Goal: Information Seeking & Learning: Learn about a topic

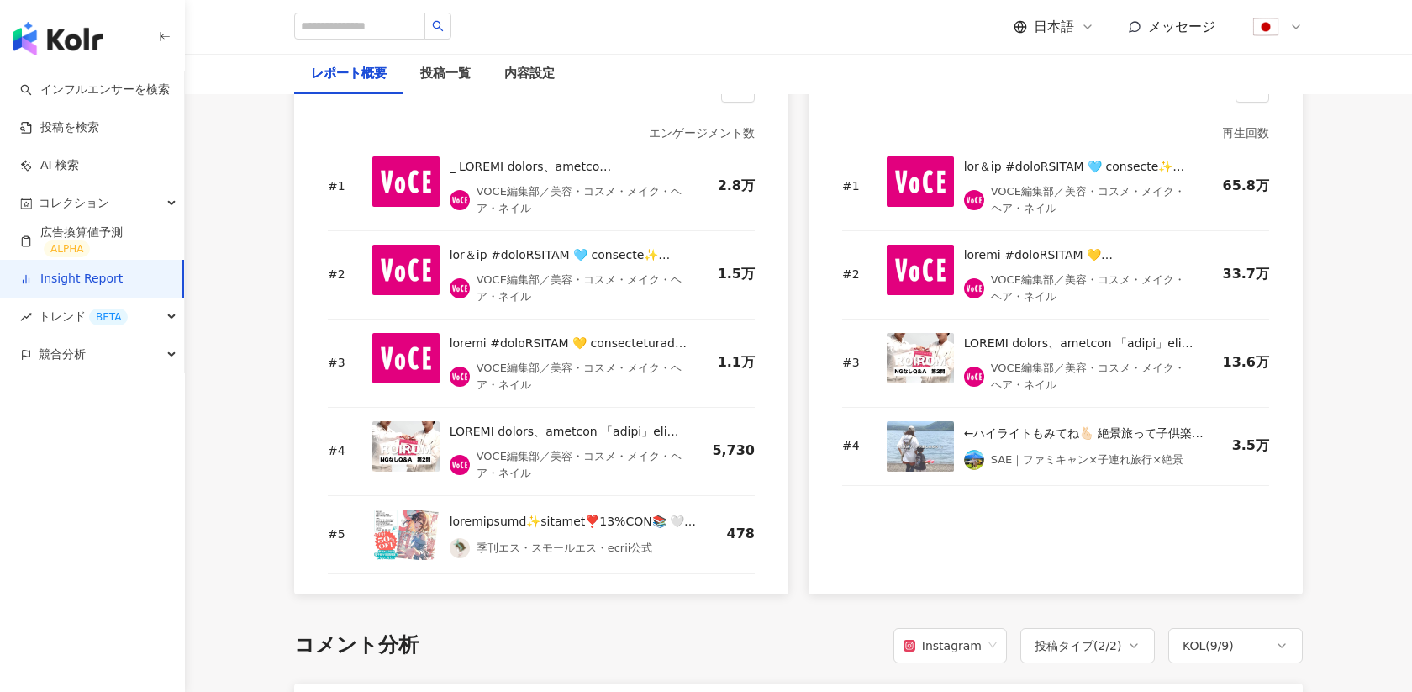
scroll to position [2420, 0]
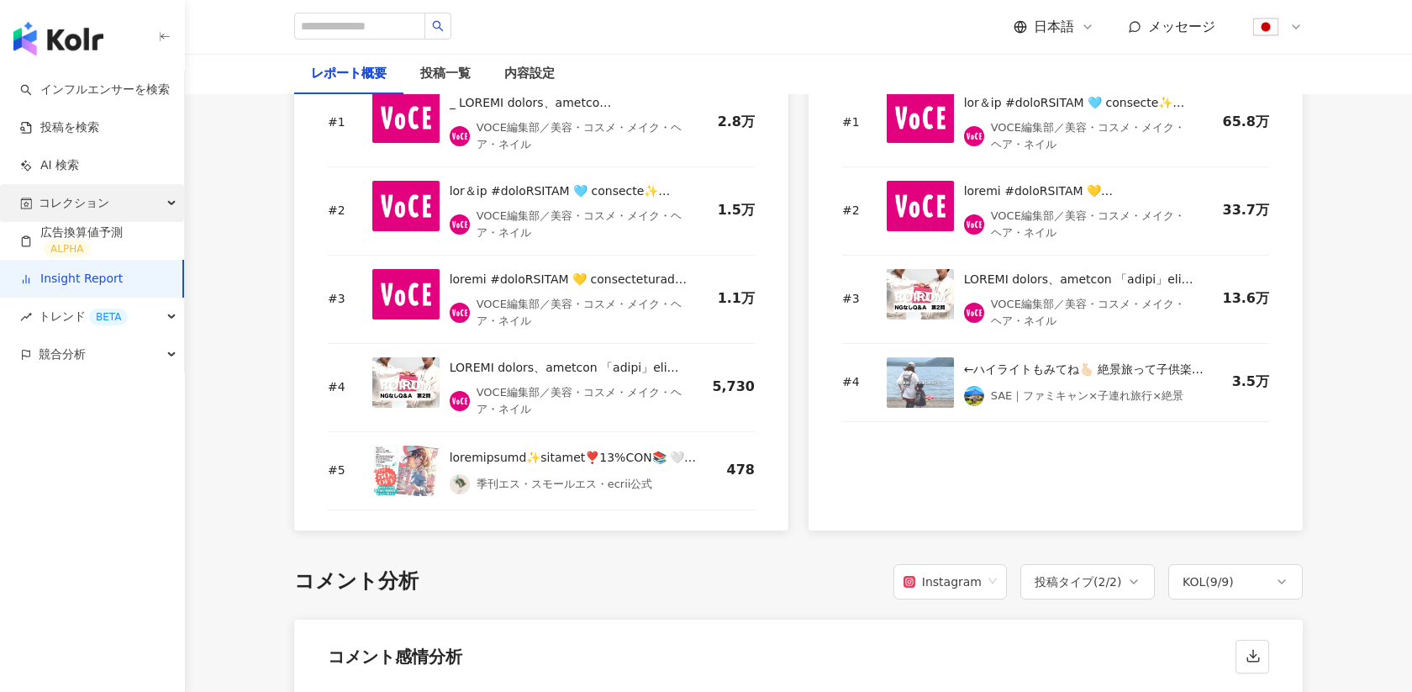
click at [66, 211] on span "コレクション" at bounding box center [74, 203] width 71 height 38
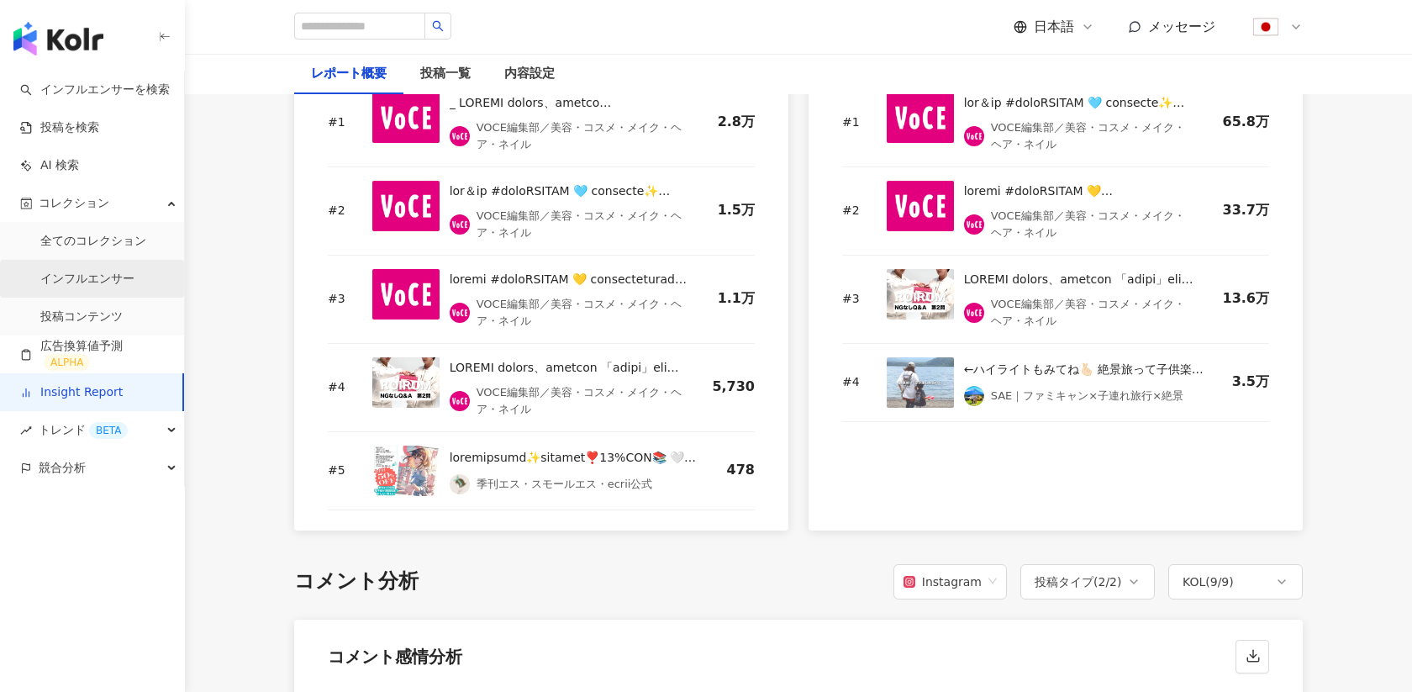
click at [67, 282] on link "インフルエンサー" at bounding box center [87, 279] width 94 height 17
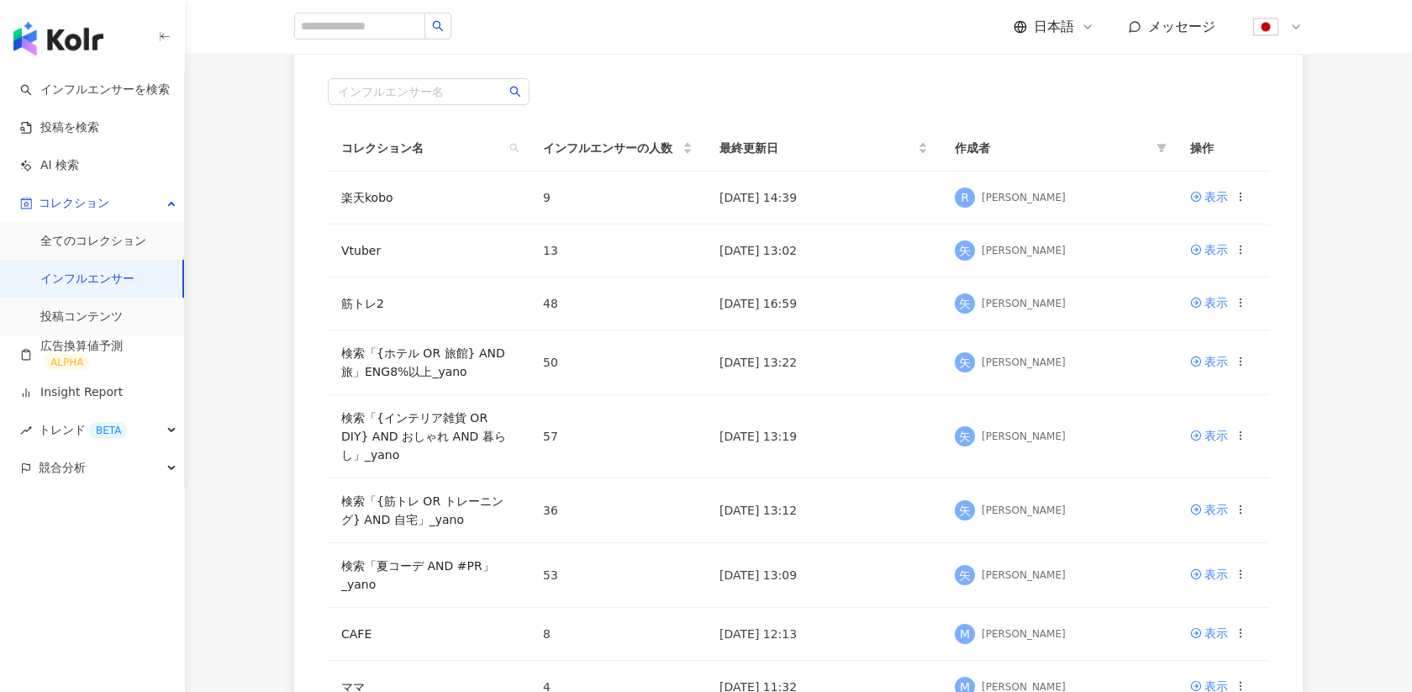
scroll to position [150, 0]
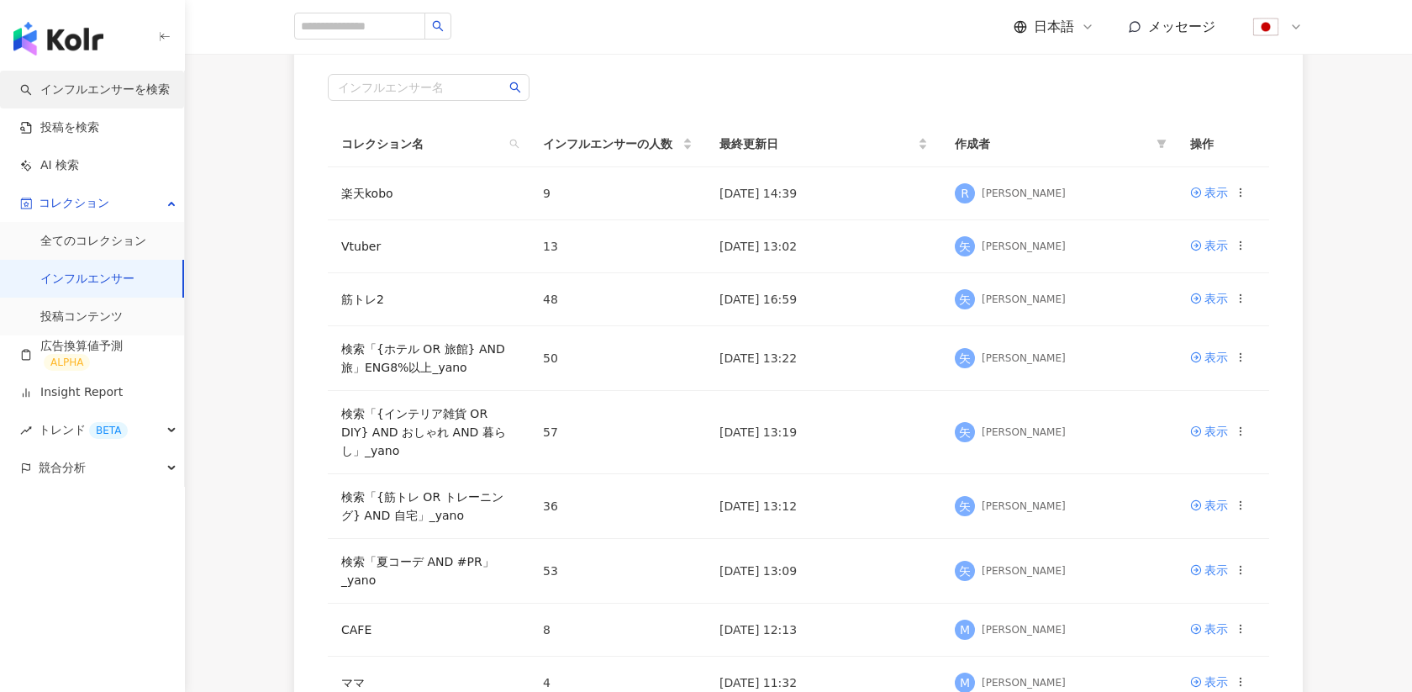
click at [89, 83] on link "インフルエンサーを検索" at bounding box center [95, 90] width 150 height 17
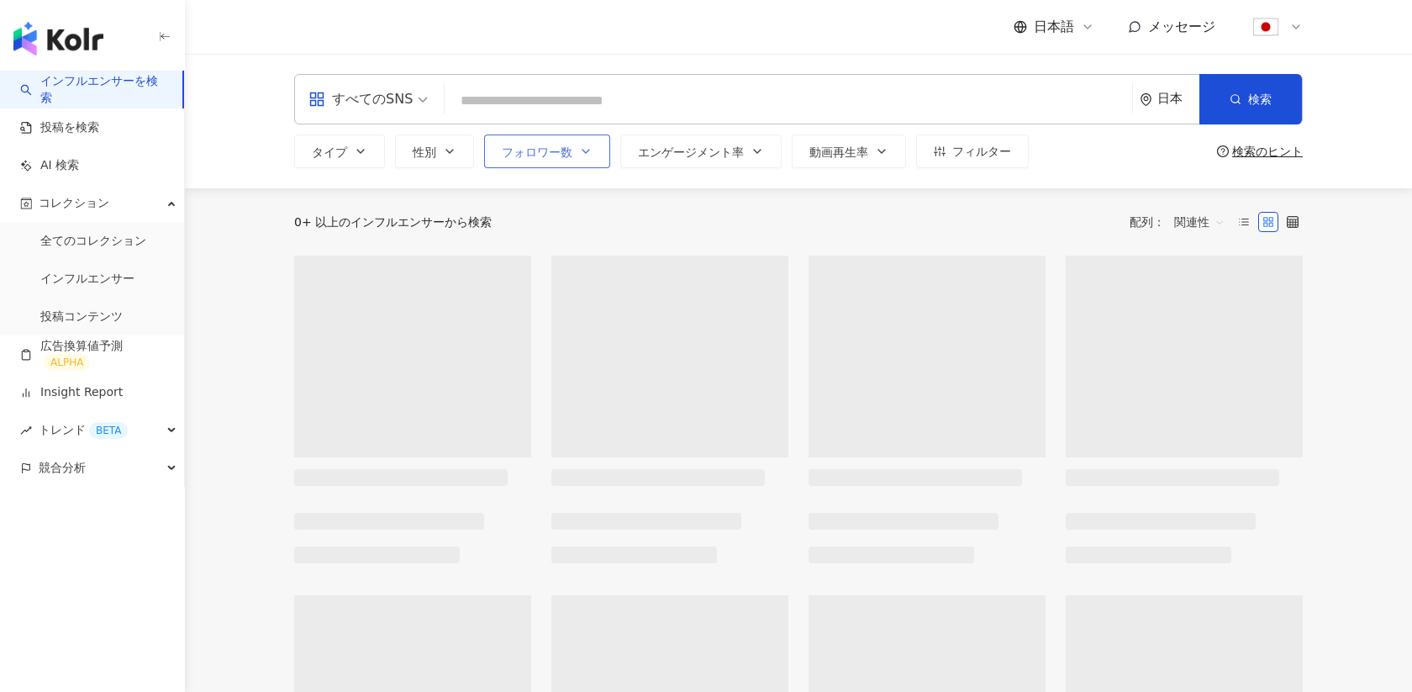
click at [552, 140] on button "フォロワー数" at bounding box center [547, 151] width 126 height 34
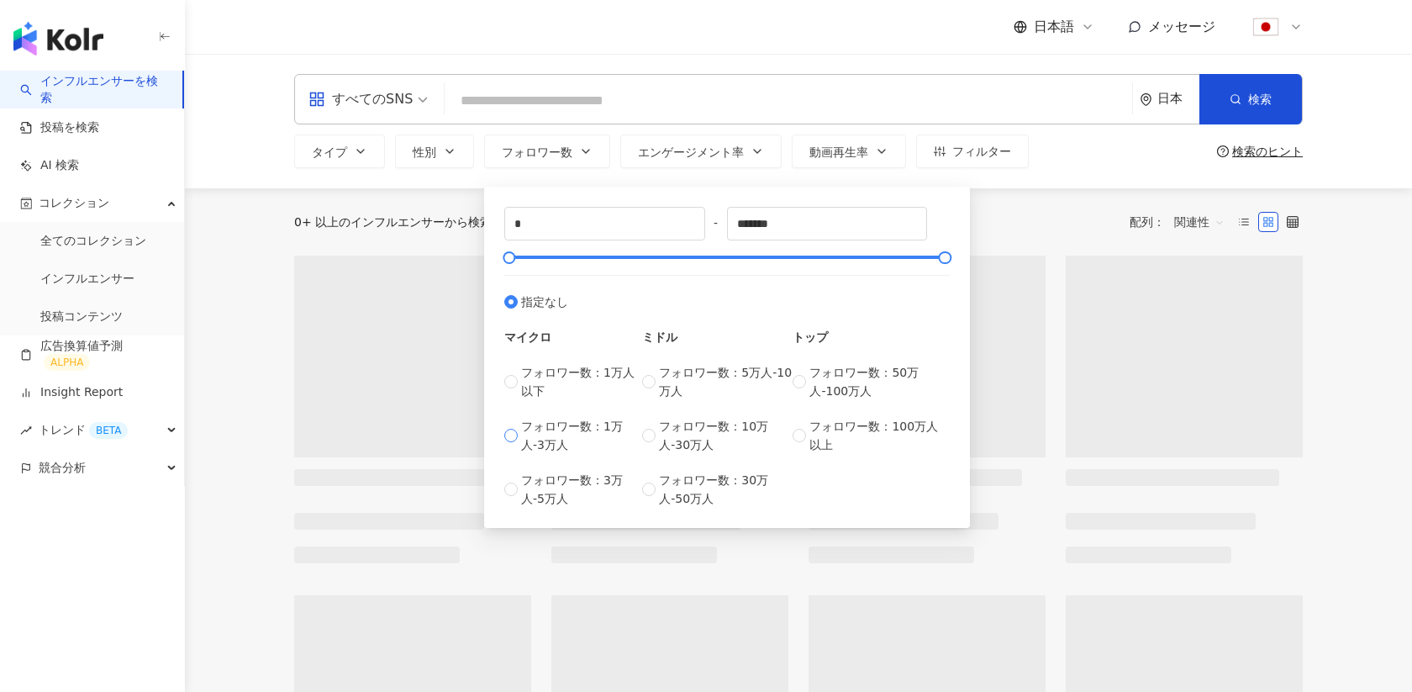
click at [590, 424] on span "フォロワー数：1万人-3万人" at bounding box center [581, 435] width 121 height 37
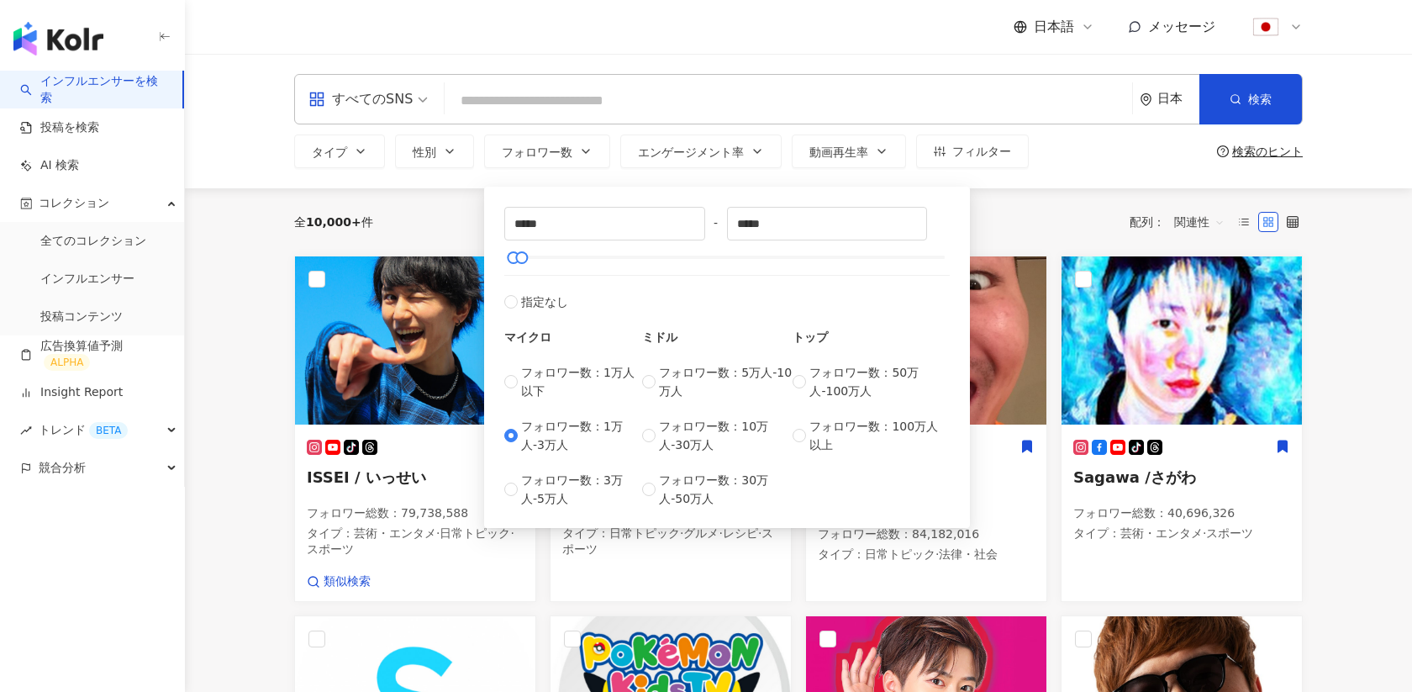
type input "*****"
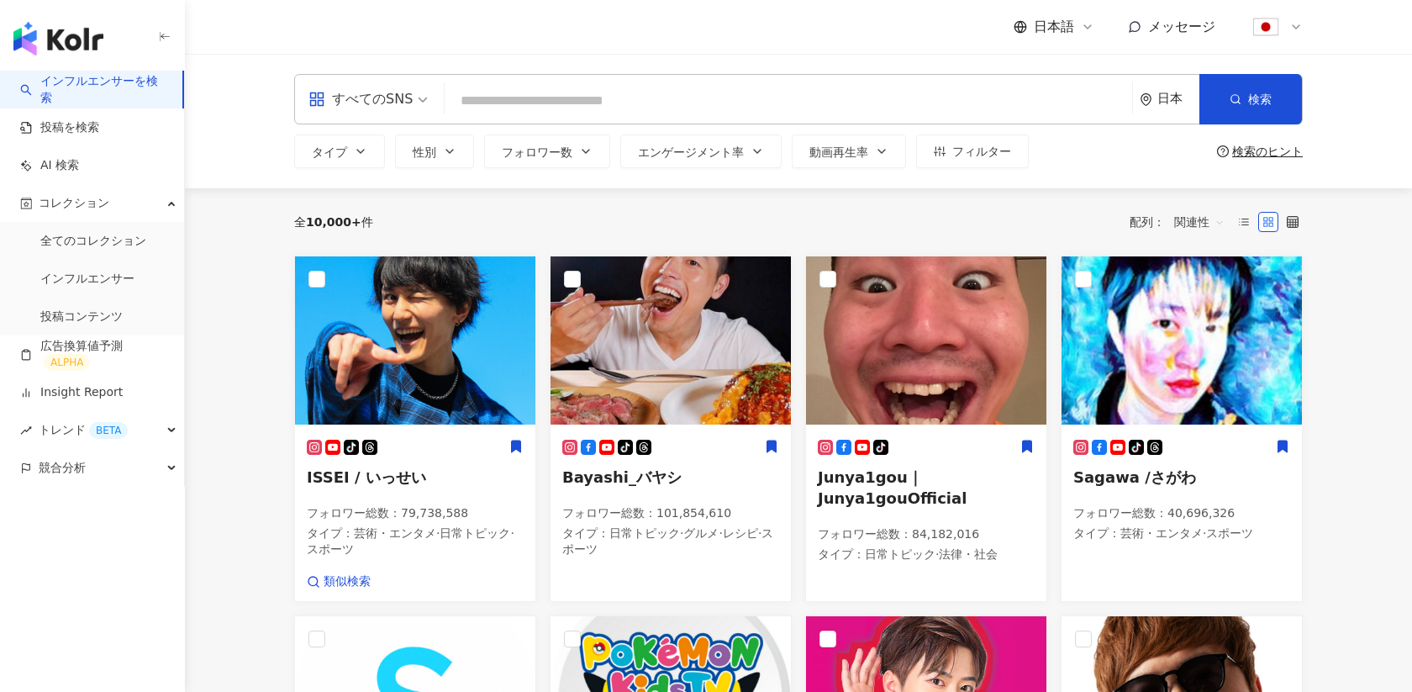
click at [1073, 211] on div "全 10,000+ 件 配列： 関連性" at bounding box center [798, 221] width 1009 height 27
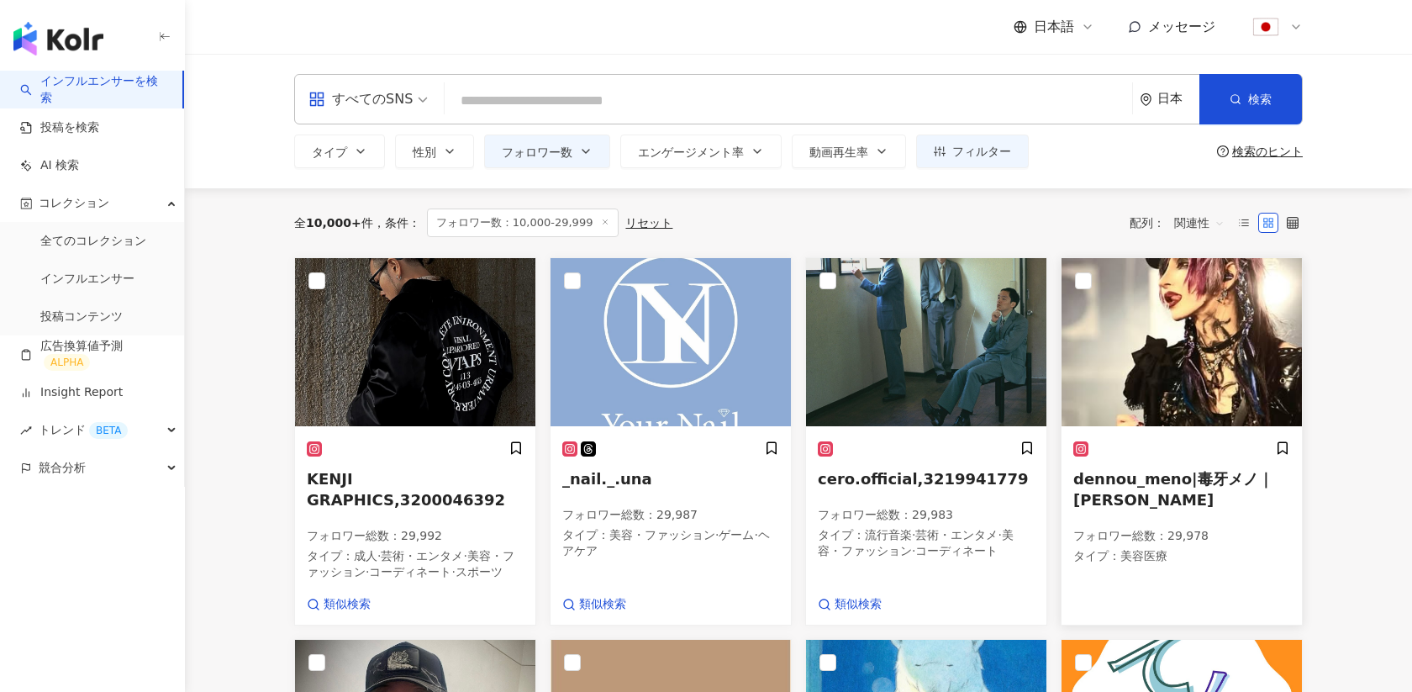
click at [1215, 372] on img at bounding box center [1182, 342] width 240 height 168
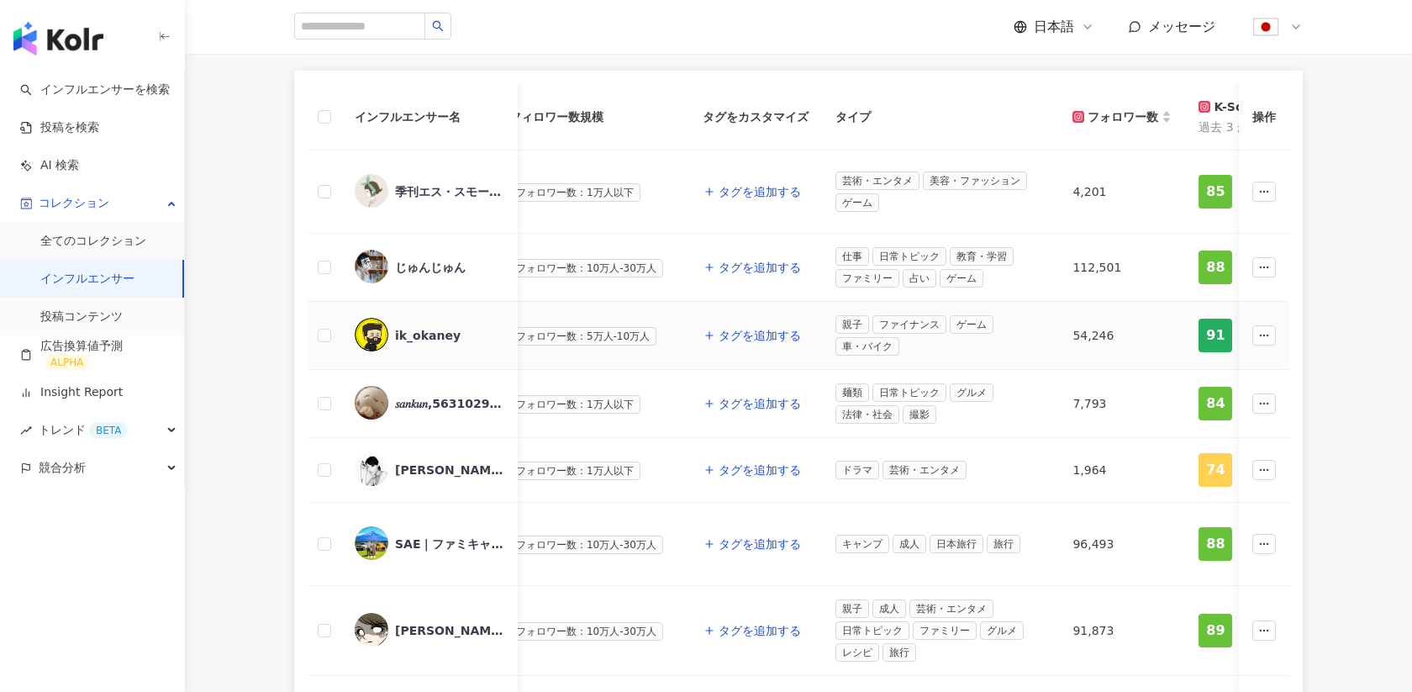
scroll to position [0, 308]
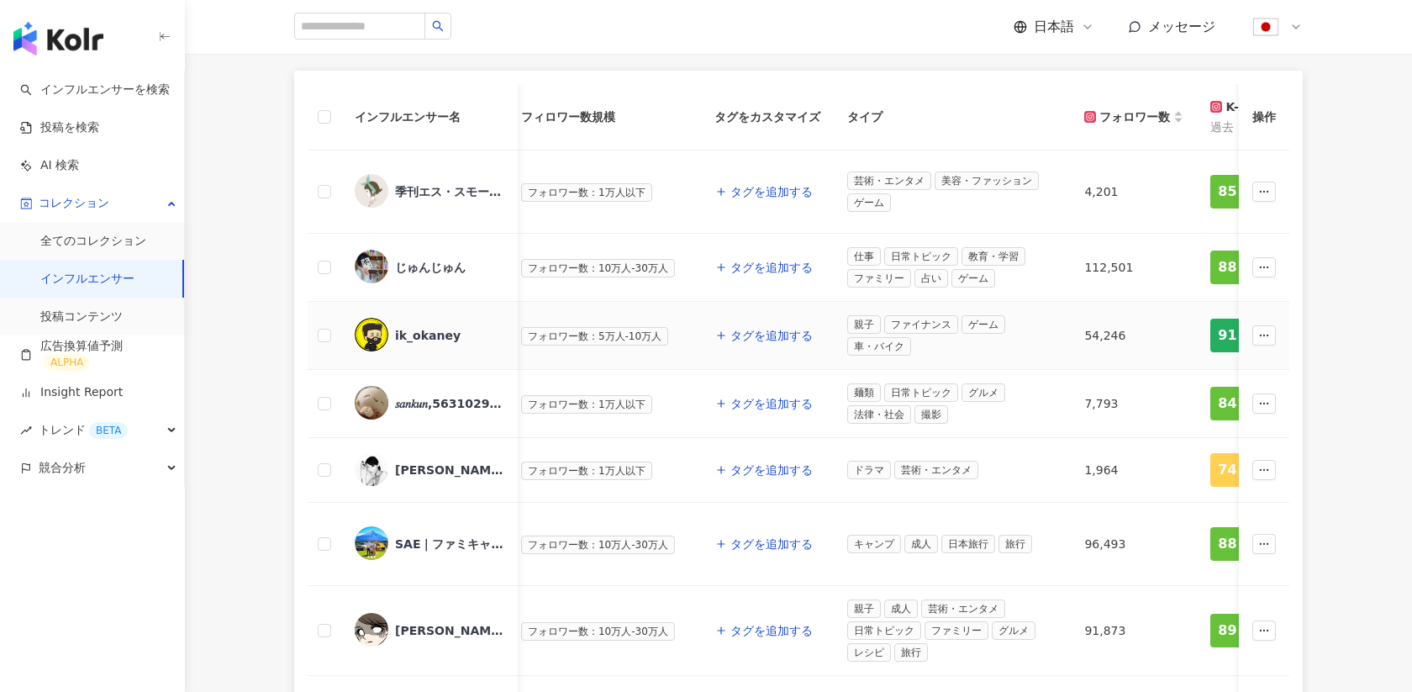
click at [368, 322] on img at bounding box center [372, 335] width 34 height 34
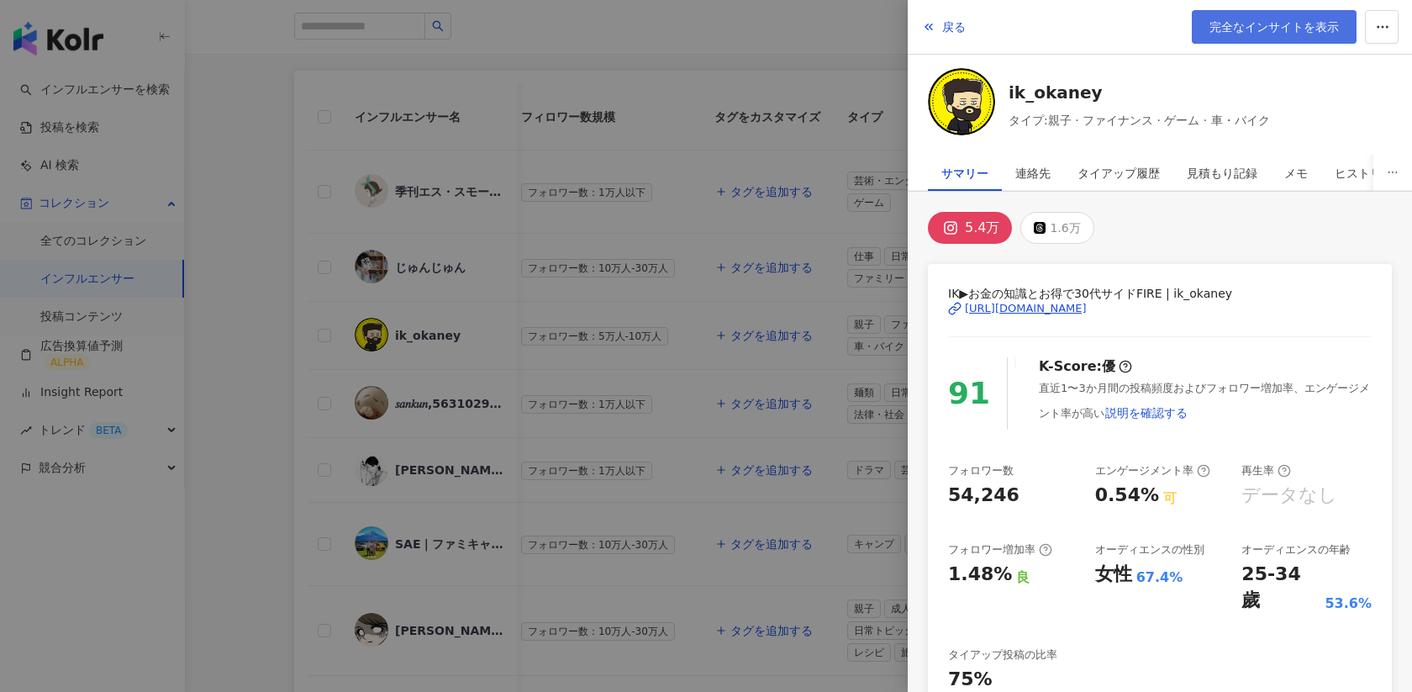
click at [1252, 31] on span "完全なインサイトを表示" at bounding box center [1274, 26] width 129 height 13
click at [573, 153] on div at bounding box center [706, 346] width 1412 height 692
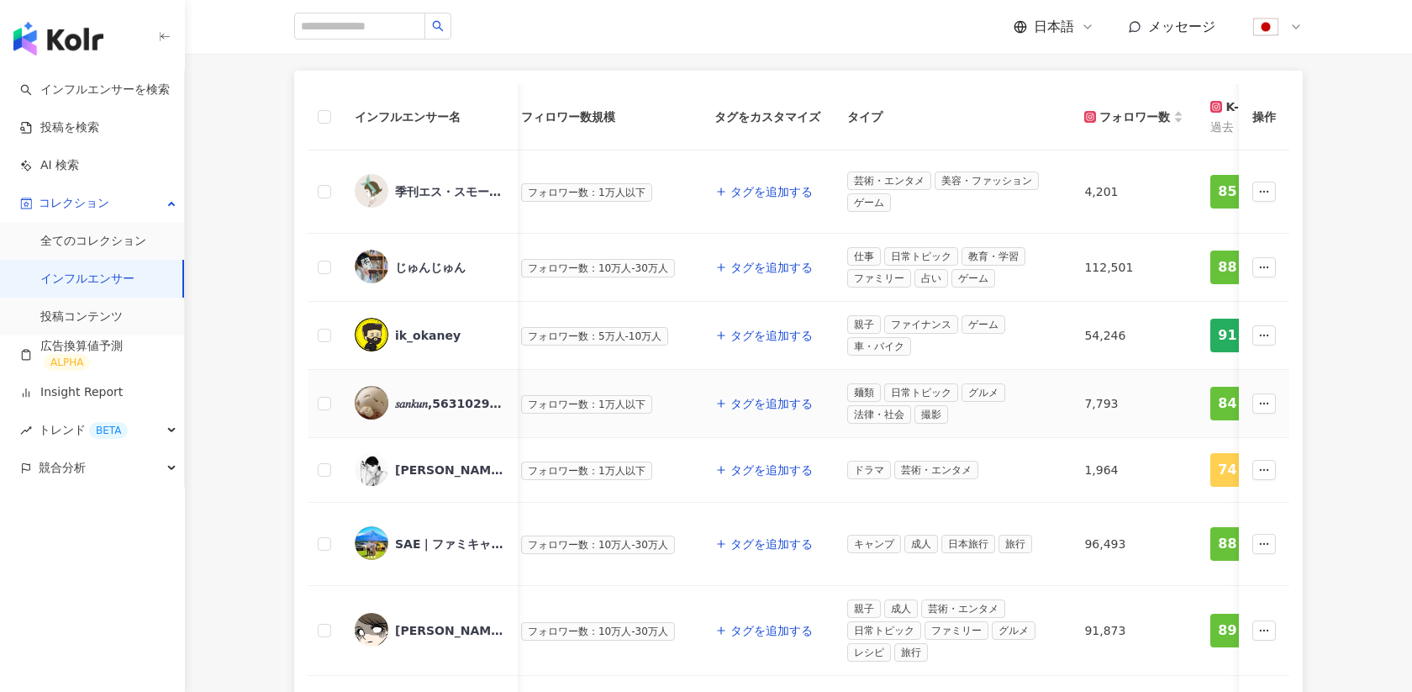
click at [410, 395] on div "𝑠𝑎𝑛𝑘𝑢𝑛,5631029887" at bounding box center [449, 403] width 109 height 17
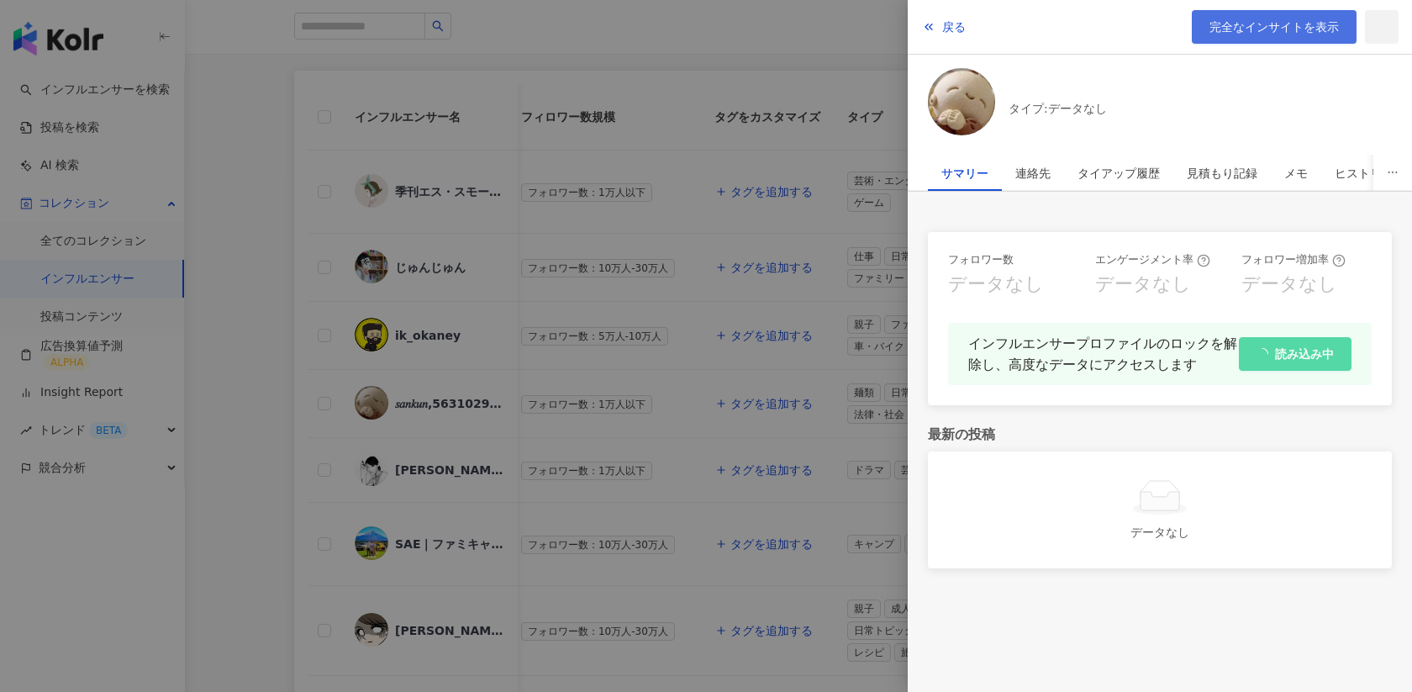
click at [1251, 27] on span "完全なインサイトを表示" at bounding box center [1274, 26] width 129 height 13
click at [292, 190] on div at bounding box center [706, 346] width 1412 height 692
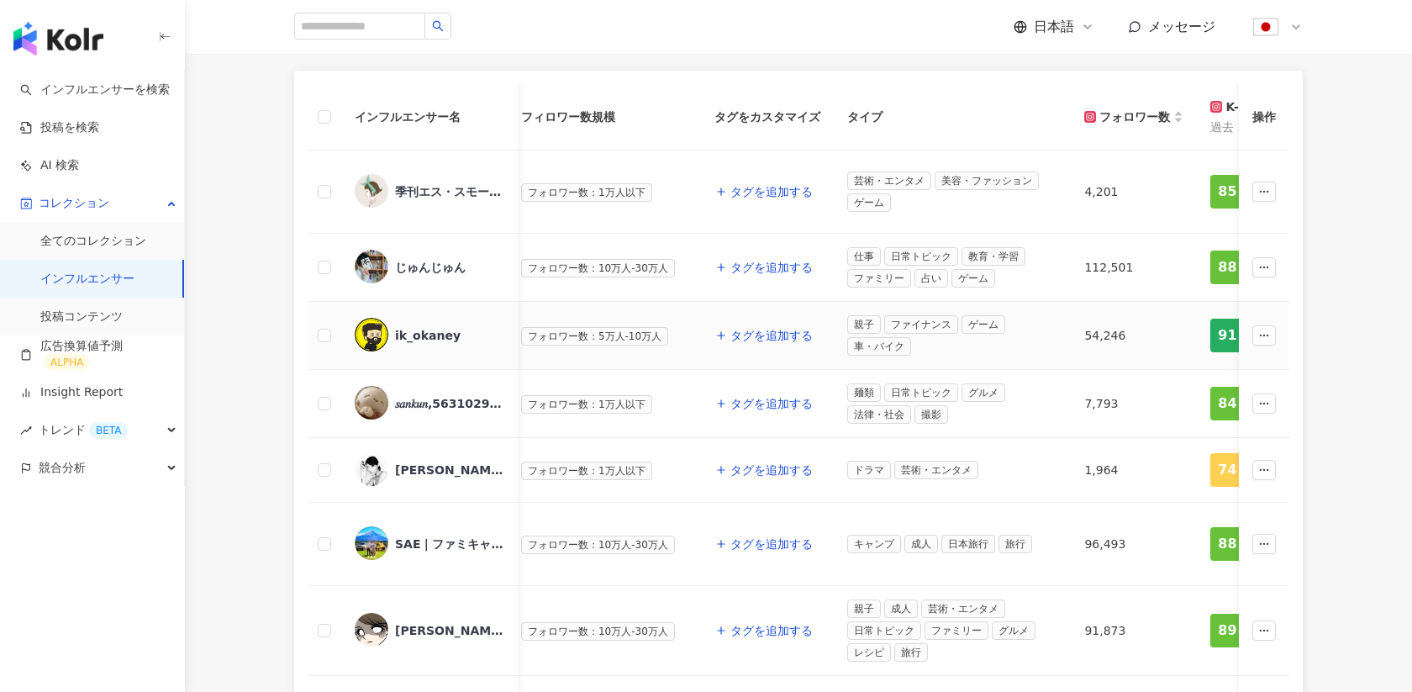
click at [422, 327] on div "ik_okaney" at bounding box center [428, 335] width 66 height 17
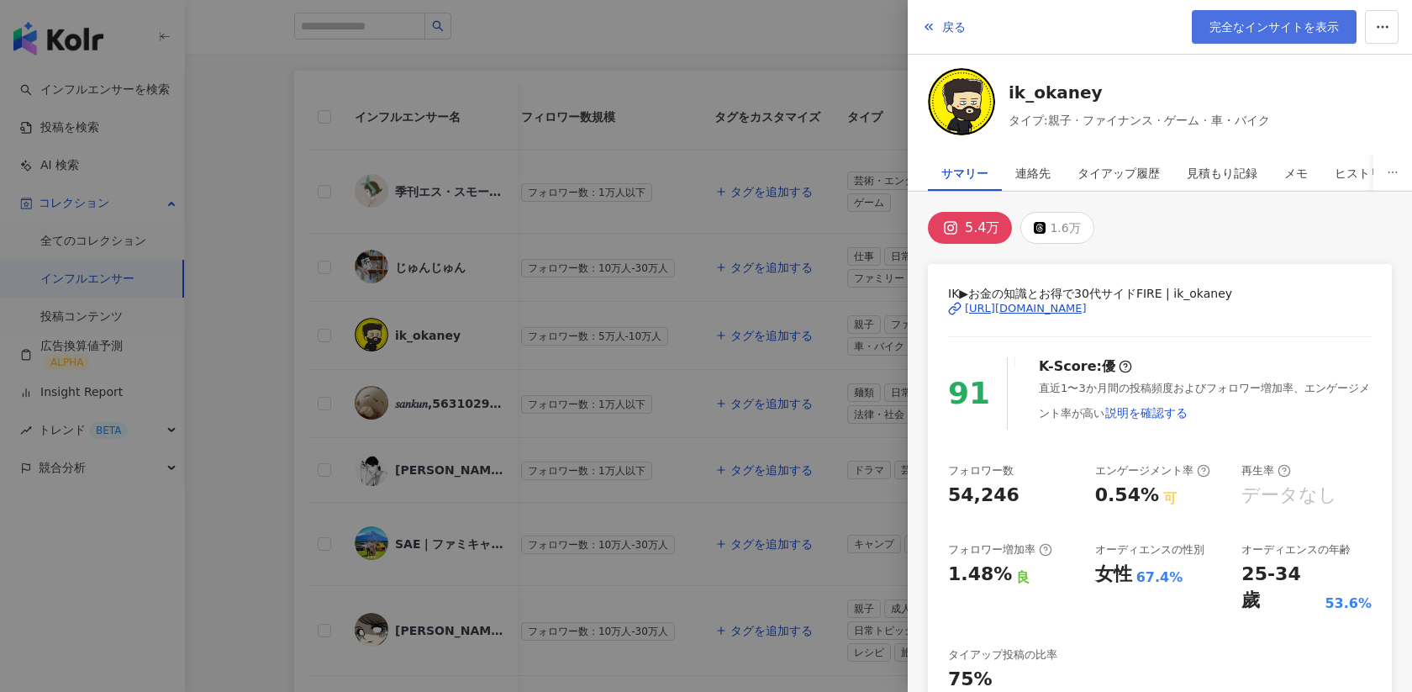
click at [1245, 24] on span "完全なインサイトを表示" at bounding box center [1274, 26] width 129 height 13
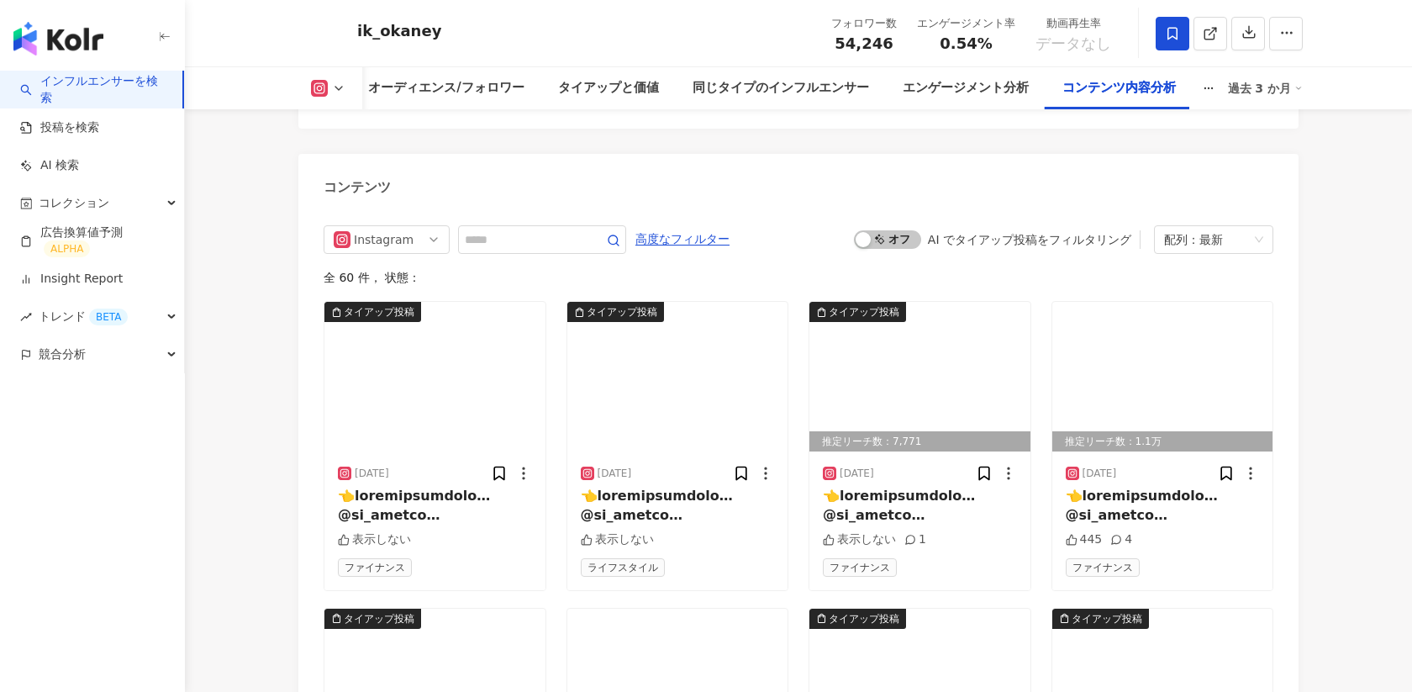
scroll to position [4906, 0]
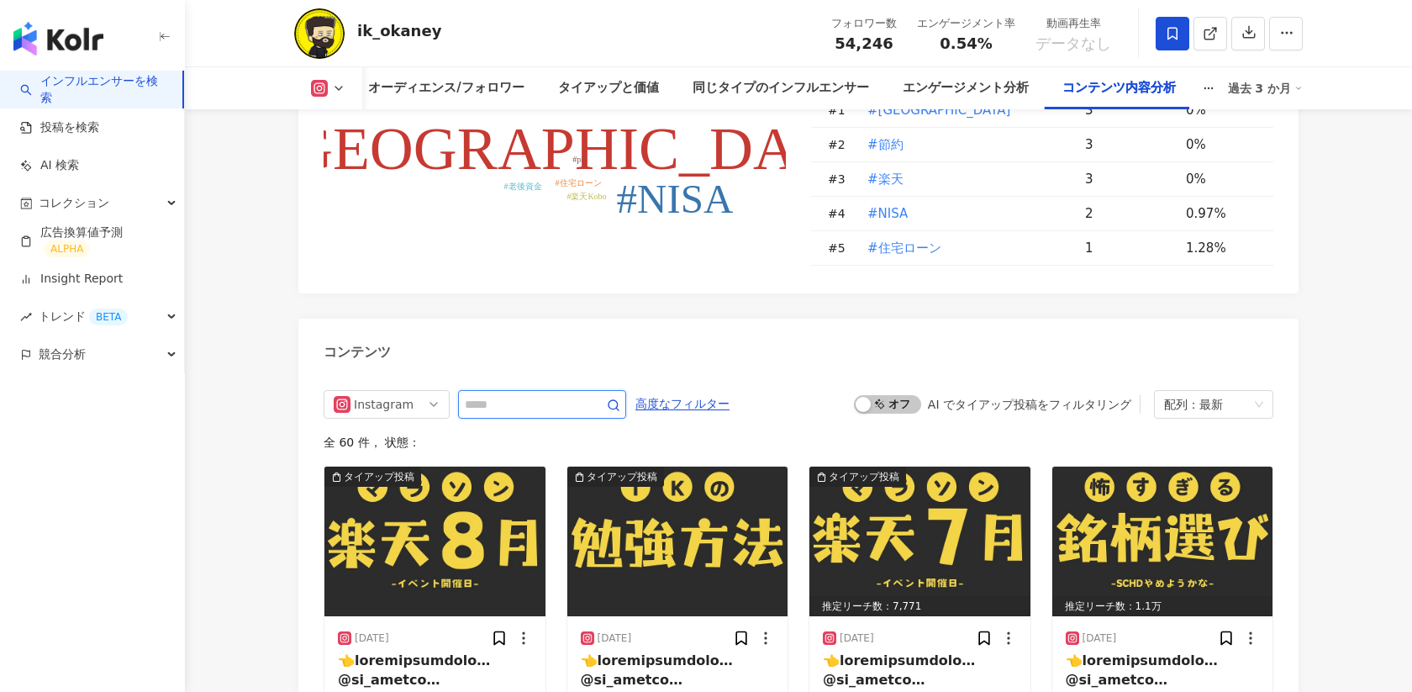
click at [517, 394] on input "text" at bounding box center [524, 404] width 118 height 20
type input "****"
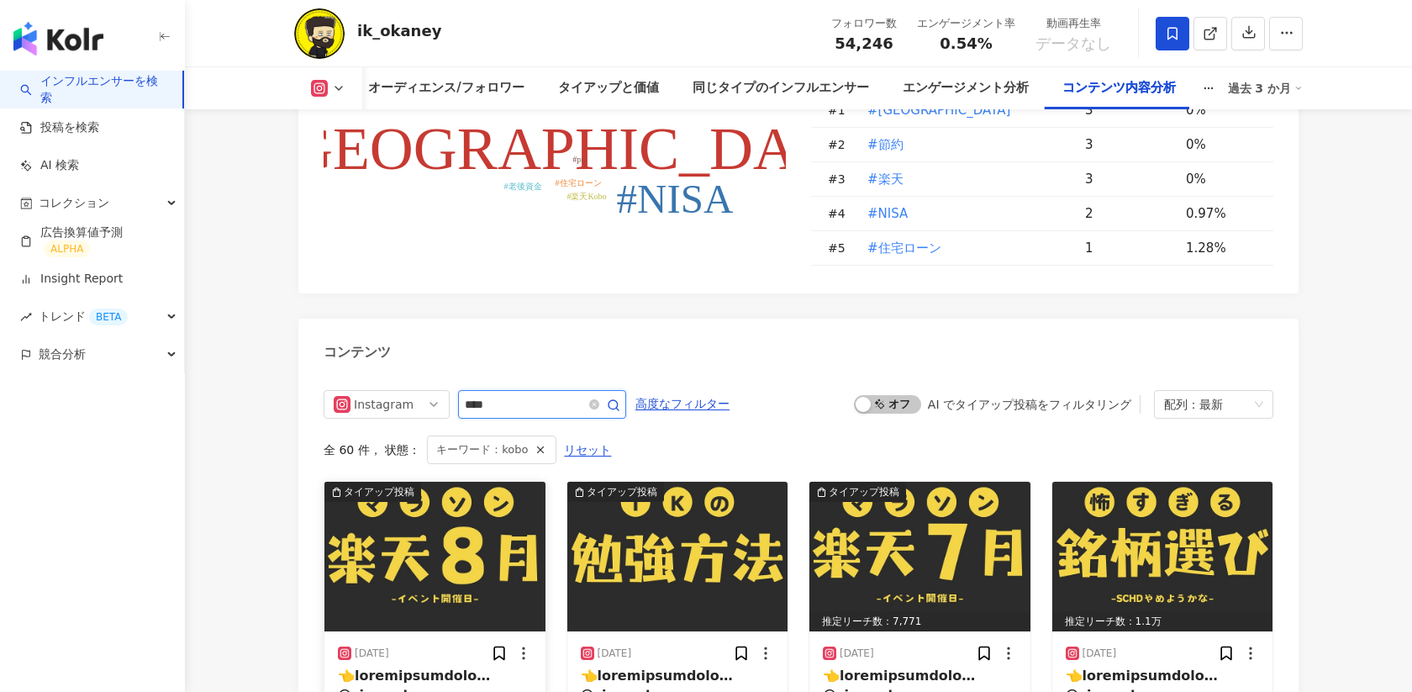
scroll to position [5082, 0]
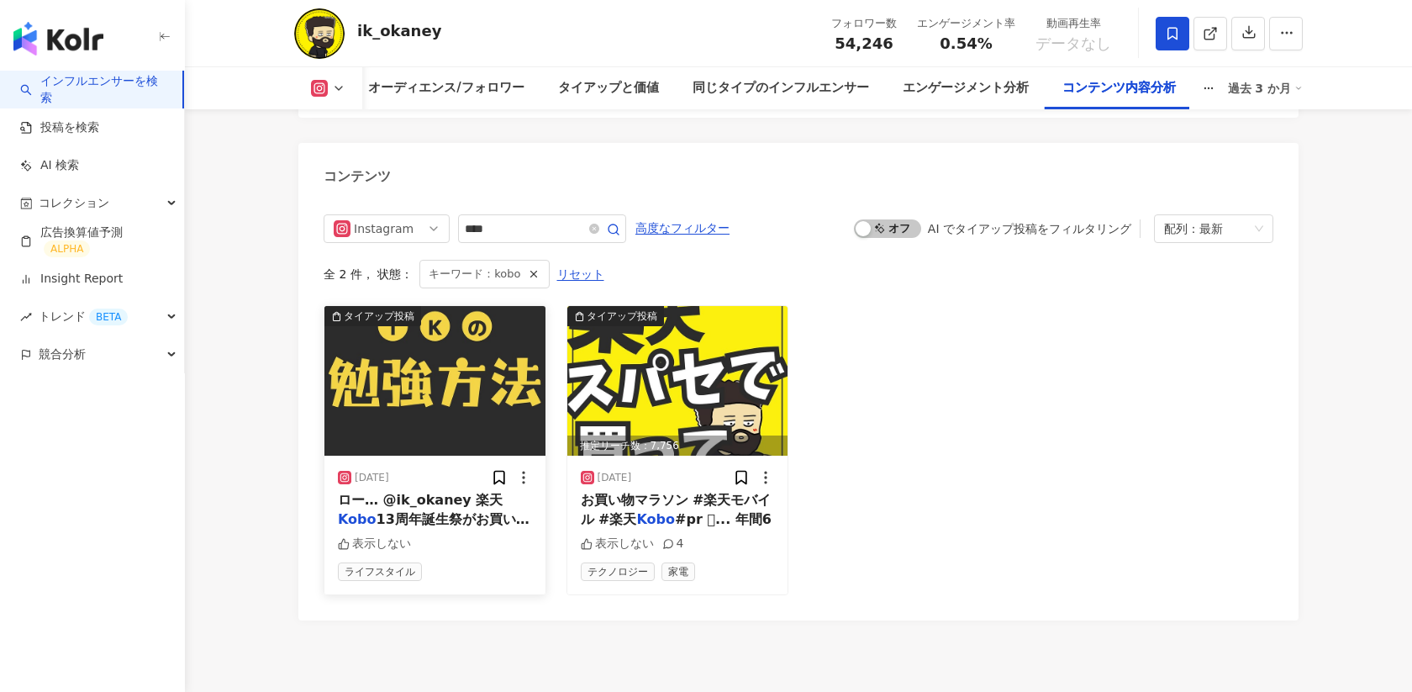
click at [369, 380] on img at bounding box center [434, 381] width 221 height 150
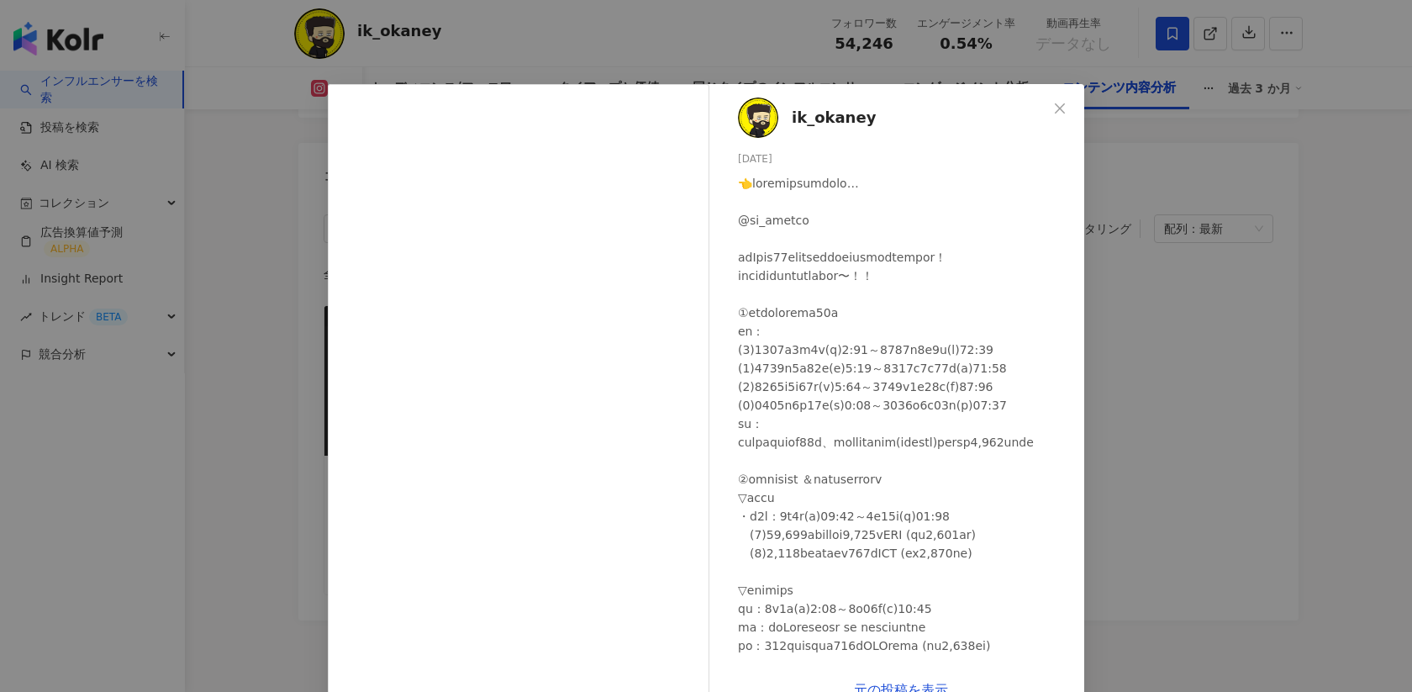
scroll to position [42, 0]
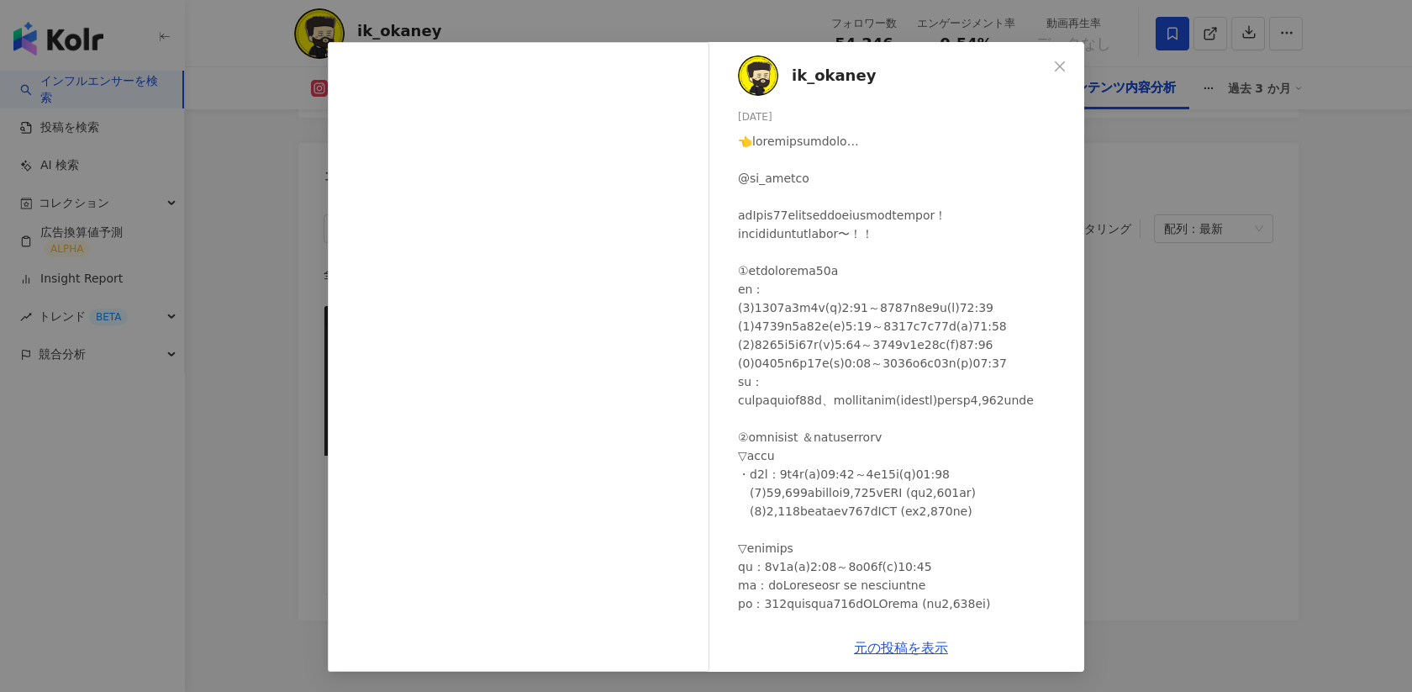
click at [1133, 345] on div "ik_okaney 2025/07/09 表示しない 元の投稿を表示" at bounding box center [706, 346] width 1412 height 692
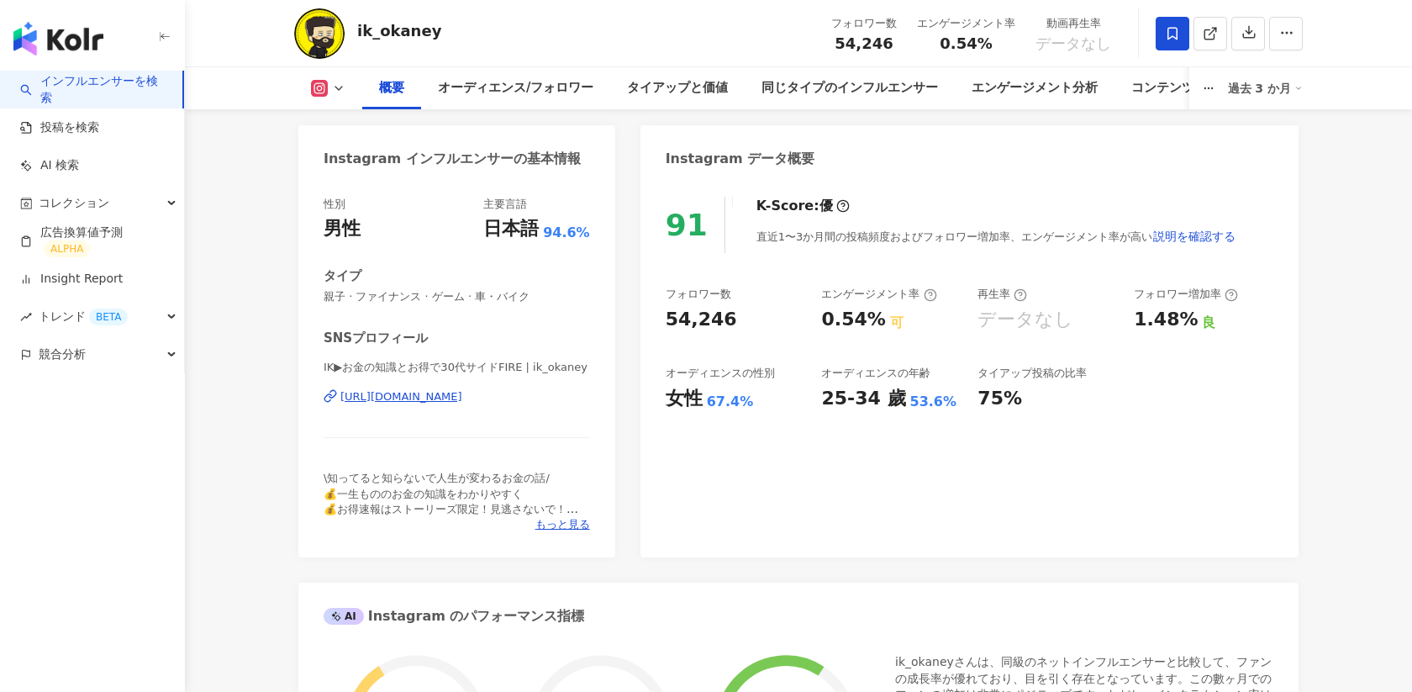
scroll to position [0, 0]
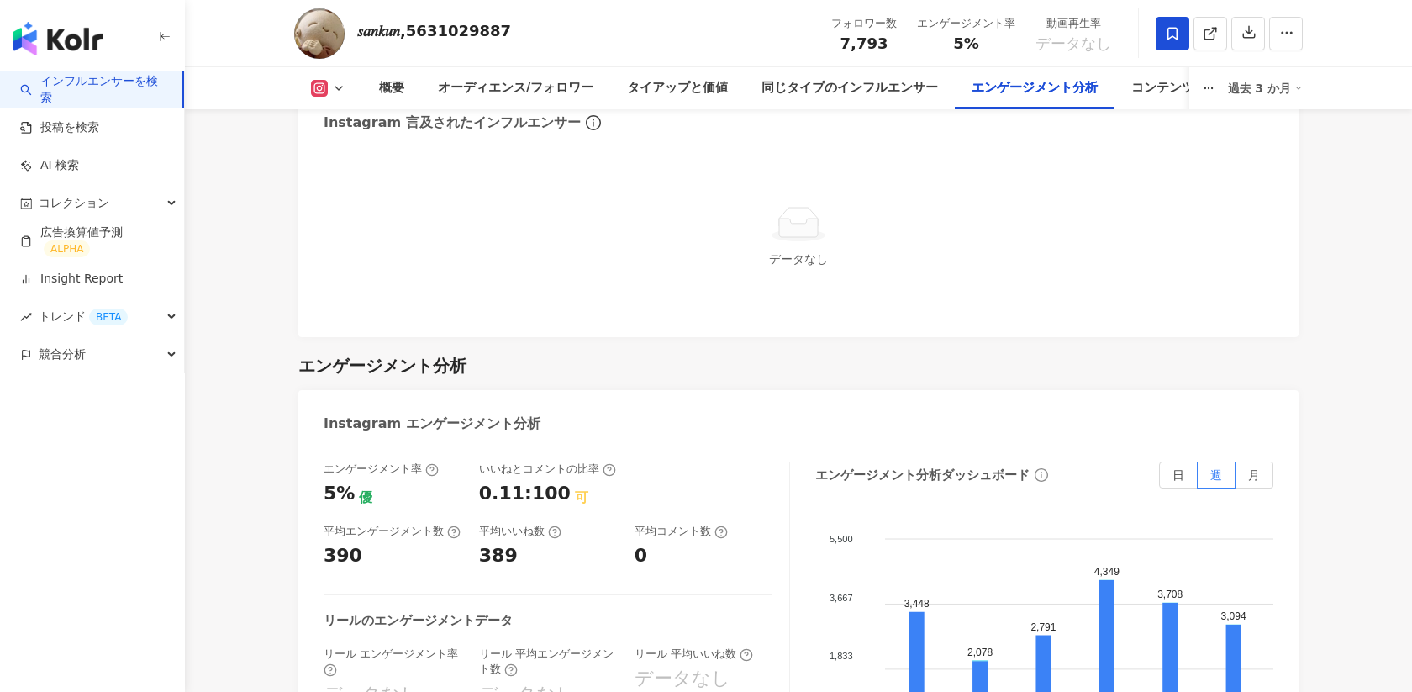
scroll to position [3410, 0]
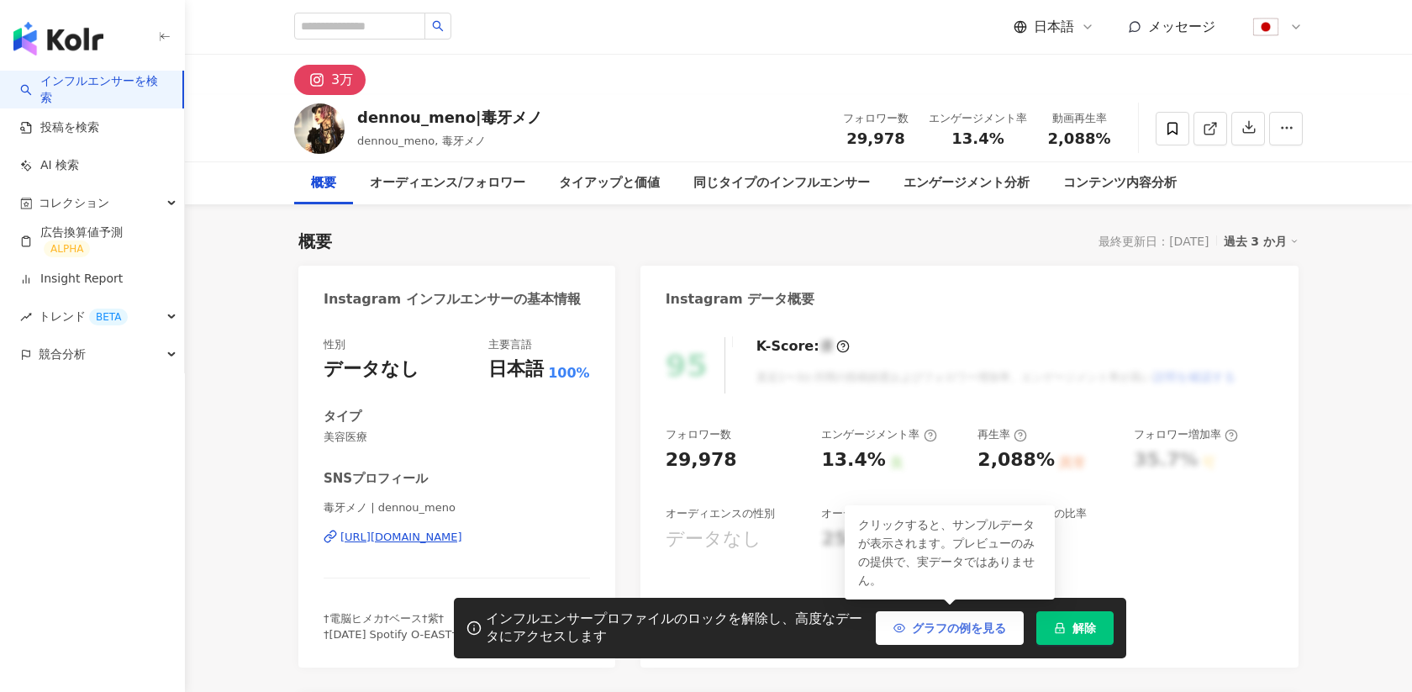
click at [964, 630] on span "グラフの例を見る" at bounding box center [959, 627] width 94 height 13
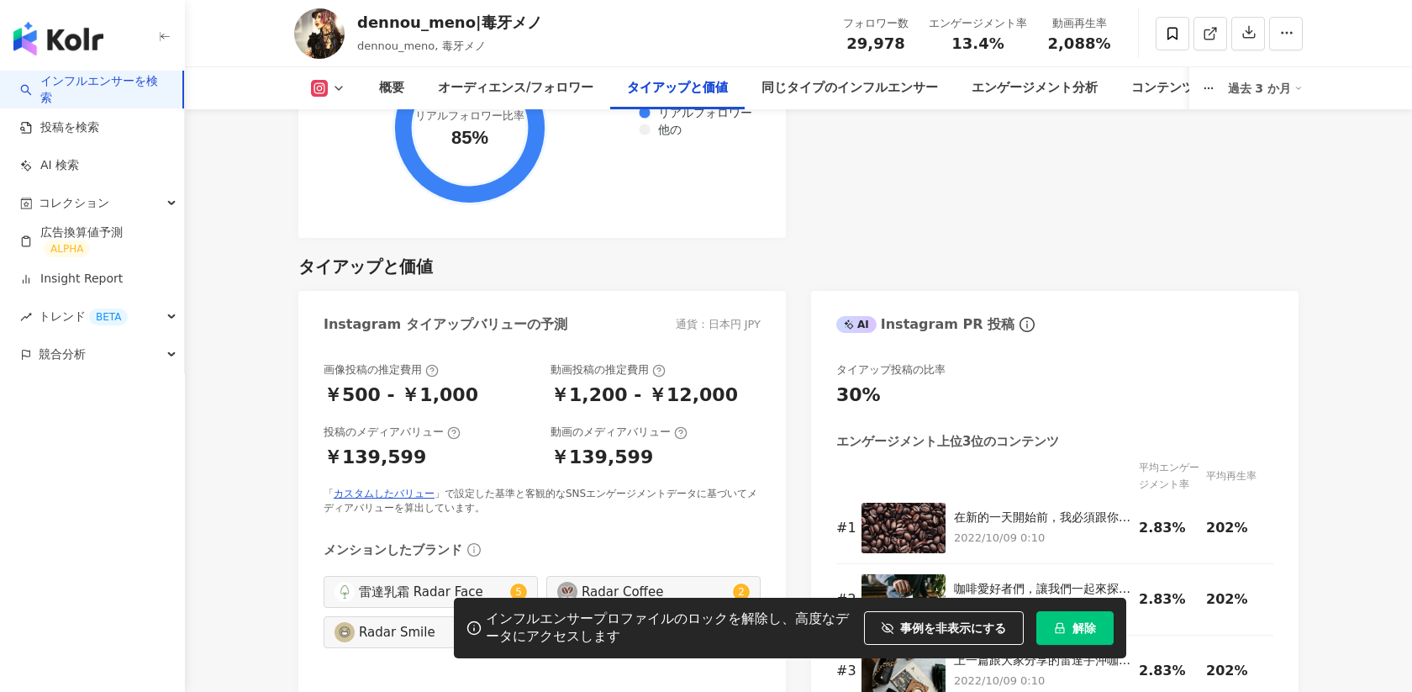
scroll to position [2408, 0]
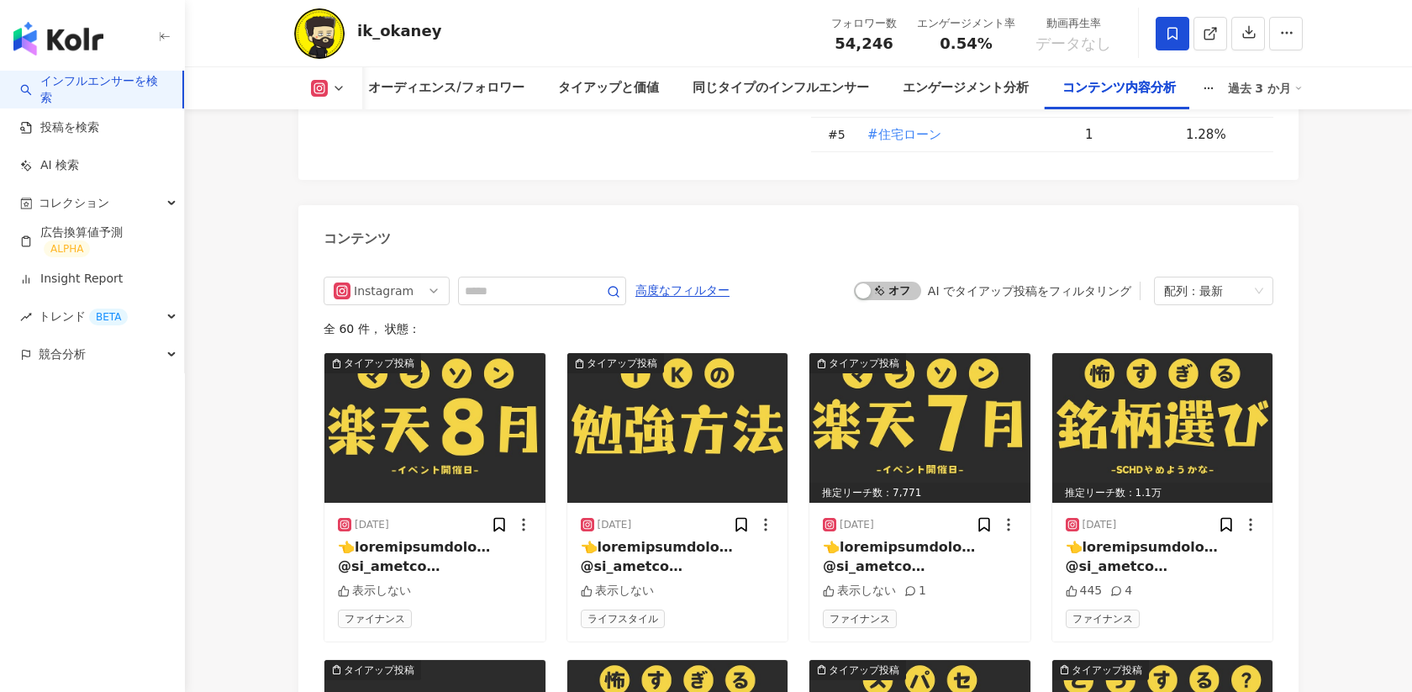
scroll to position [5127, 0]
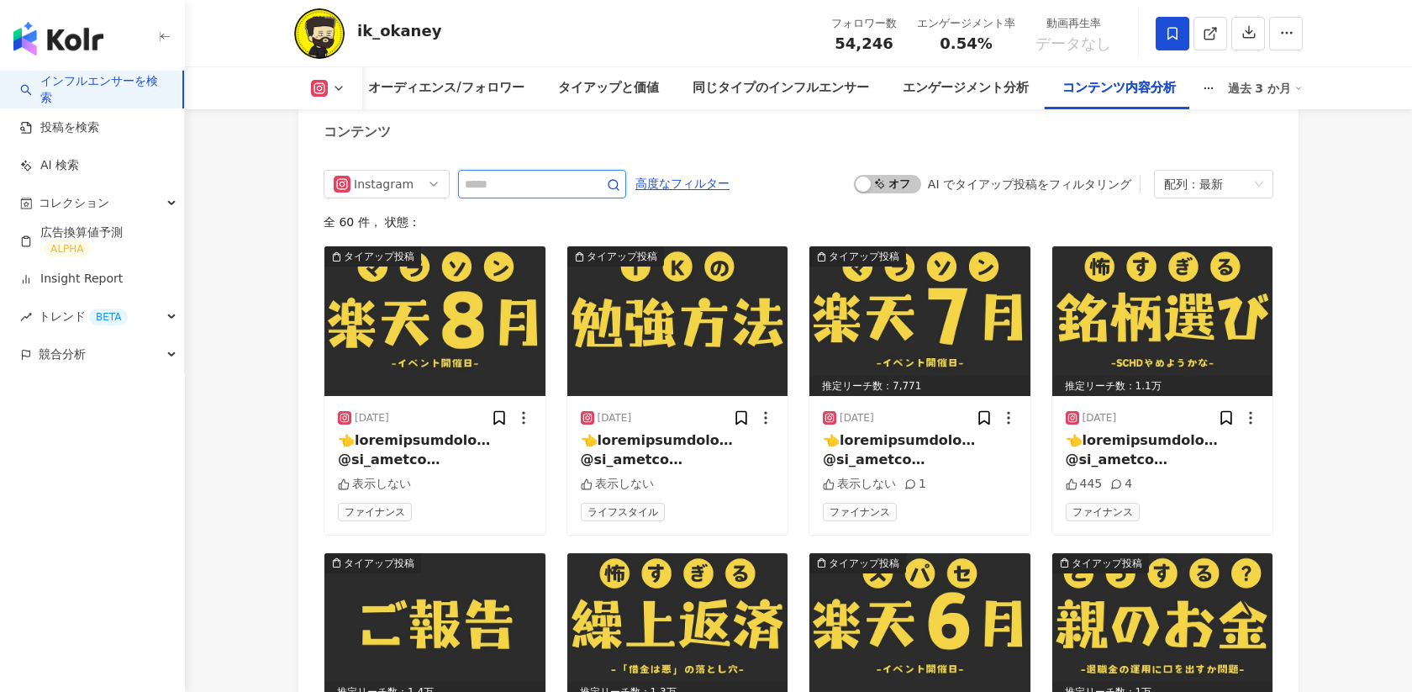
click at [489, 174] on input "text" at bounding box center [524, 184] width 118 height 20
type input "*"
type input "****"
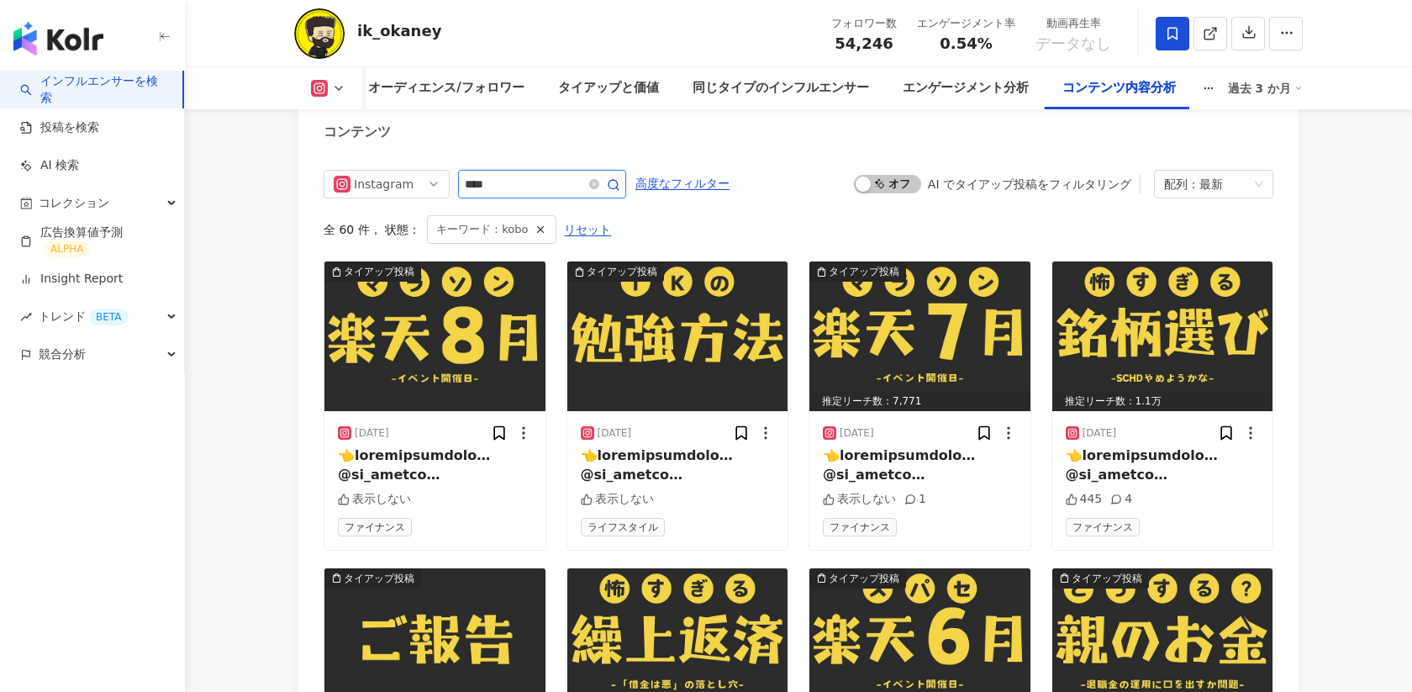
scroll to position [5082, 0]
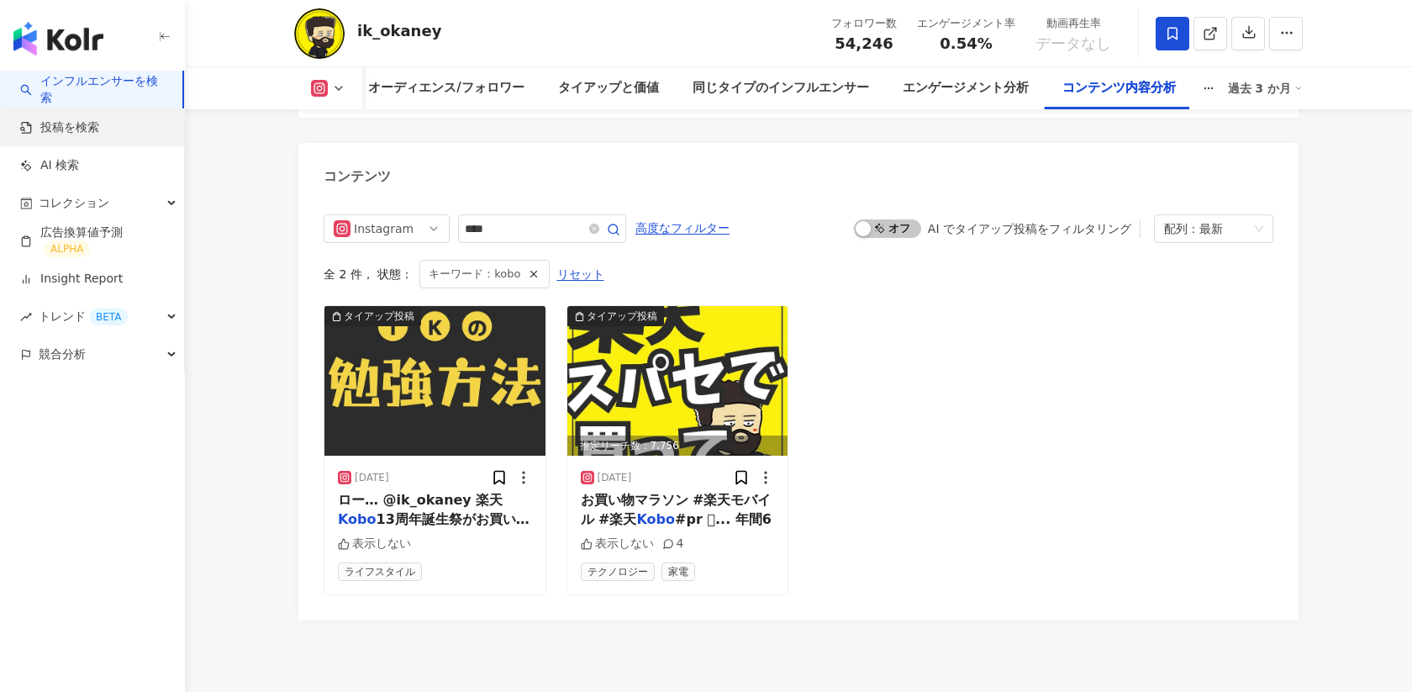
click at [71, 127] on link "投稿を検索" at bounding box center [59, 127] width 79 height 17
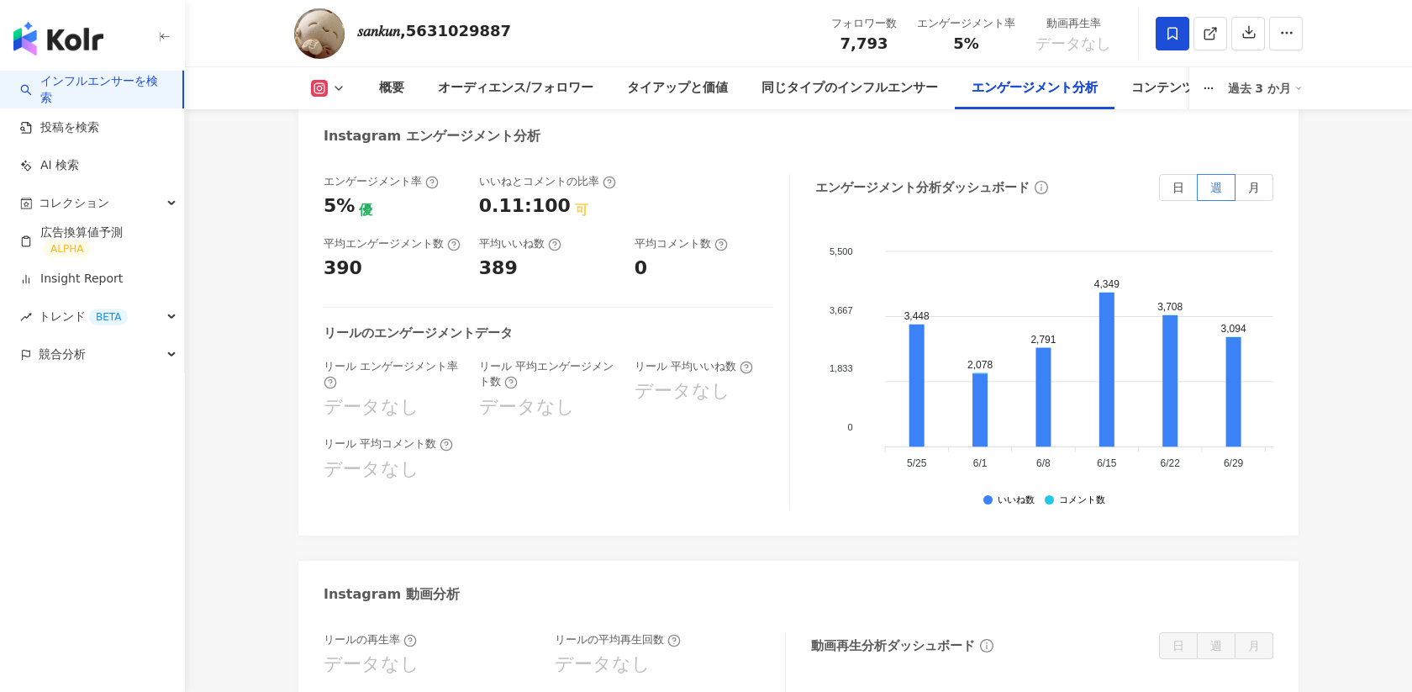
click at [61, 90] on link "インフルエンサーを検索" at bounding box center [94, 89] width 149 height 33
